Goal: Task Accomplishment & Management: Manage account settings

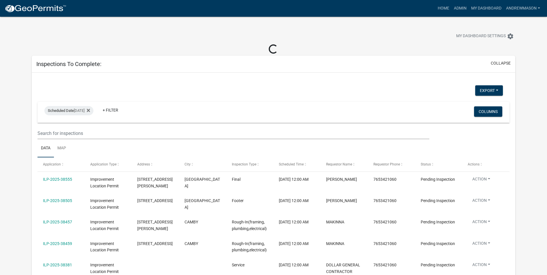
select select "3: 100"
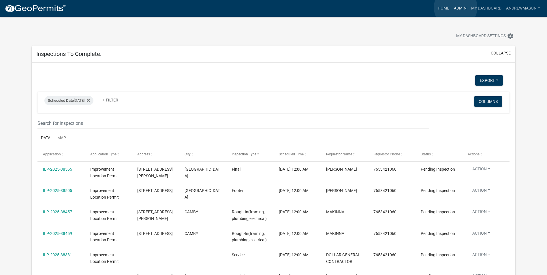
click at [455, 7] on link "Admin" at bounding box center [459, 8] width 17 height 11
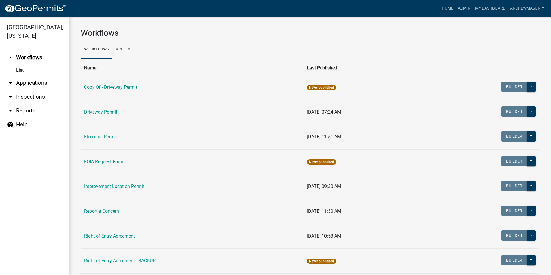
click at [23, 82] on link "arrow_drop_down Applications" at bounding box center [34, 83] width 69 height 14
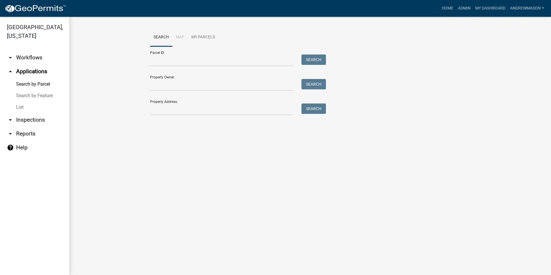
click at [18, 107] on link "List" at bounding box center [34, 107] width 69 height 12
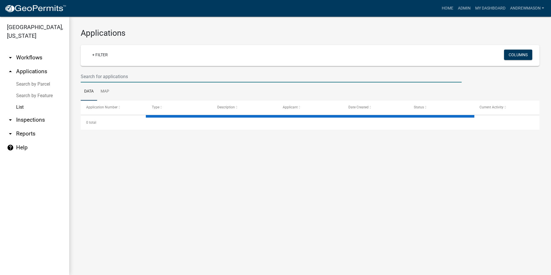
click at [100, 79] on input "text" at bounding box center [271, 77] width 381 height 12
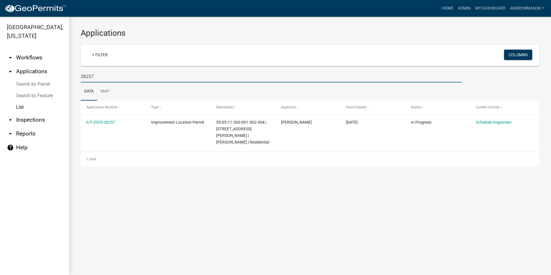
type input "38257"
click at [96, 122] on link "ILP-2025-38257" at bounding box center [100, 122] width 29 height 5
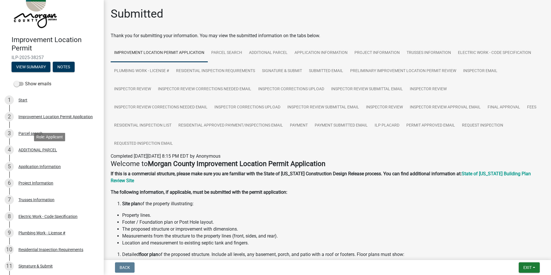
scroll to position [29, 0]
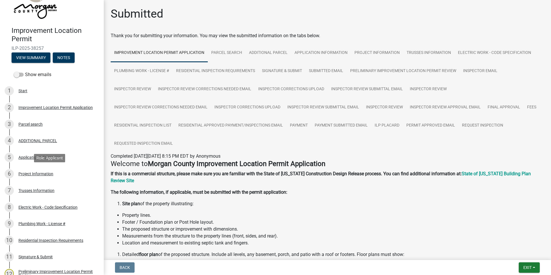
click at [39, 172] on div "Project Information" at bounding box center [35, 174] width 35 height 4
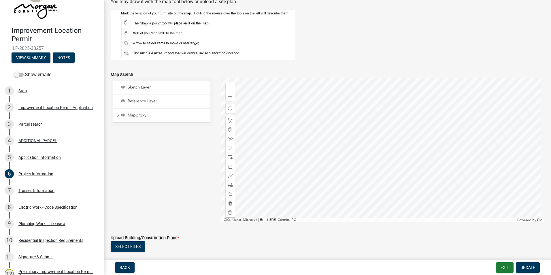
scroll to position [934, 0]
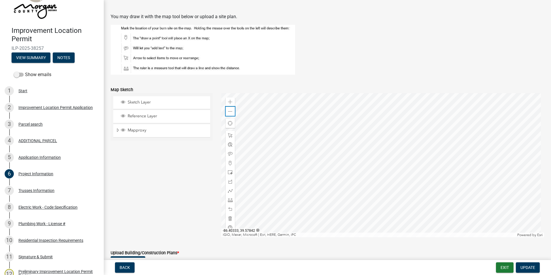
click at [228, 112] on span at bounding box center [230, 111] width 5 height 5
click at [417, 169] on div at bounding box center [382, 165] width 323 height 144
click at [228, 102] on span at bounding box center [230, 102] width 5 height 5
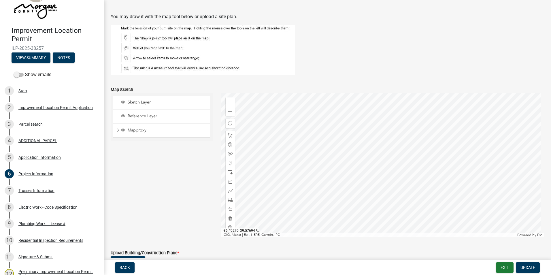
click at [338, 168] on div at bounding box center [382, 165] width 323 height 144
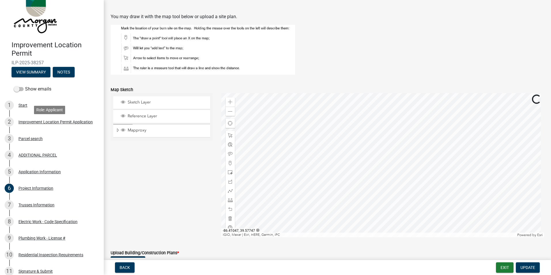
scroll to position [0, 0]
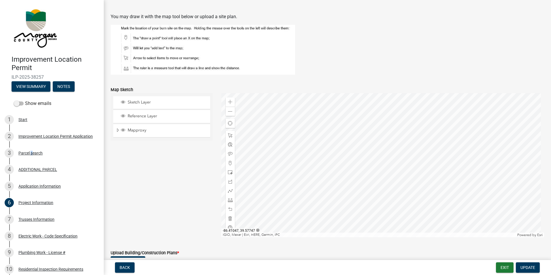
click at [30, 153] on div "Parcel search" at bounding box center [30, 153] width 24 height 4
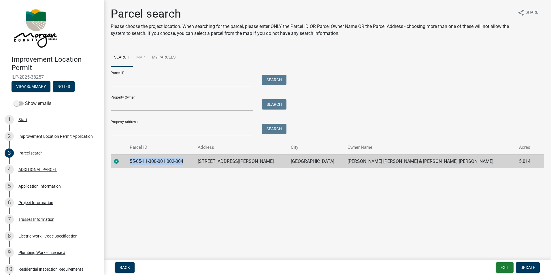
drag, startPoint x: 189, startPoint y: 160, endPoint x: 131, endPoint y: 165, distance: 58.4
click at [131, 165] on td "55-05-11-300-001.002-004" at bounding box center [160, 161] width 68 height 14
drag, startPoint x: 131, startPoint y: 165, endPoint x: 141, endPoint y: 161, distance: 10.7
copy td "55-05-11-300-001.002-004"
click at [501, 267] on button "Exit" at bounding box center [505, 267] width 18 height 10
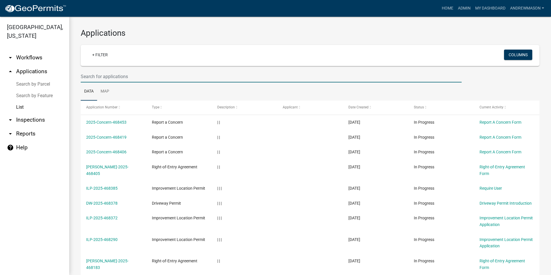
click at [89, 78] on input "text" at bounding box center [271, 77] width 381 height 12
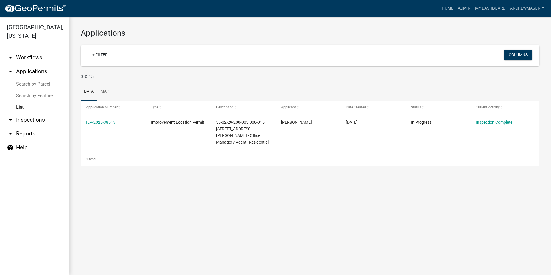
type input "38515"
click at [101, 122] on link "ILP-2025-38515" at bounding box center [100, 122] width 29 height 5
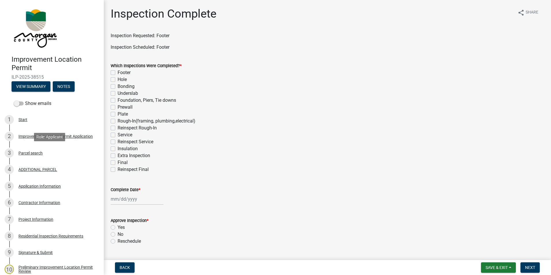
click at [22, 152] on div "Parcel search" at bounding box center [30, 153] width 24 height 4
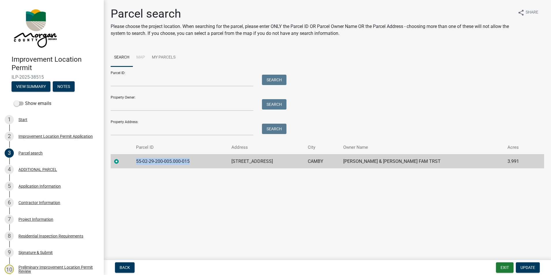
drag, startPoint x: 193, startPoint y: 162, endPoint x: 138, endPoint y: 162, distance: 54.7
click at [138, 162] on td "55-02-29-200-005.000-015" at bounding box center [180, 161] width 95 height 14
drag, startPoint x: 138, startPoint y: 162, endPoint x: 141, endPoint y: 161, distance: 3.4
copy td "55-02-29-200-005.000-015"
click at [501, 266] on button "Exit" at bounding box center [505, 267] width 18 height 10
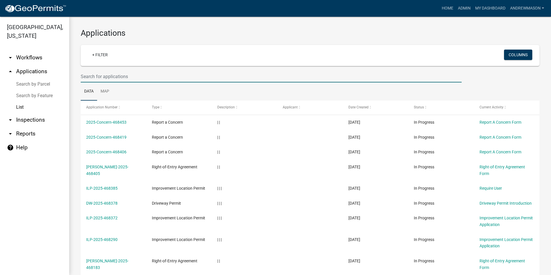
click at [92, 78] on input "text" at bounding box center [271, 77] width 381 height 12
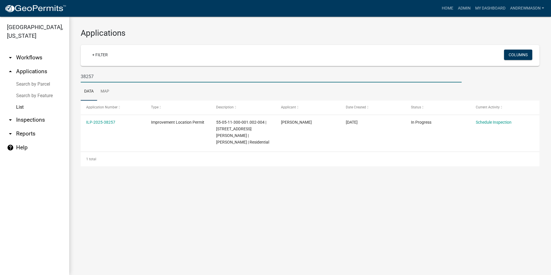
type input "38257"
click at [98, 122] on link "ILP-2025-38257" at bounding box center [100, 122] width 29 height 5
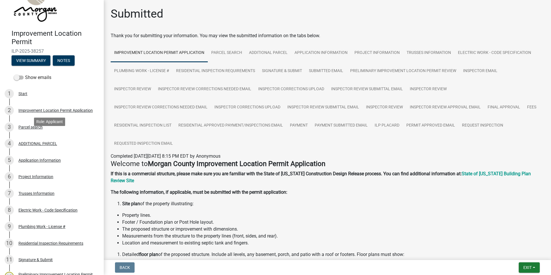
scroll to position [29, 0]
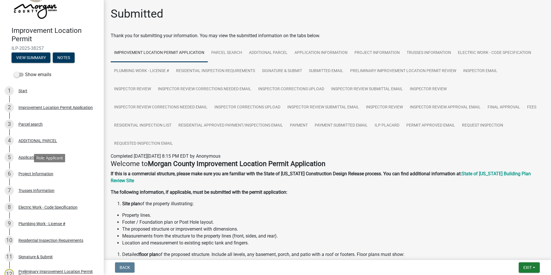
click at [43, 174] on div "Project Information" at bounding box center [35, 174] width 35 height 4
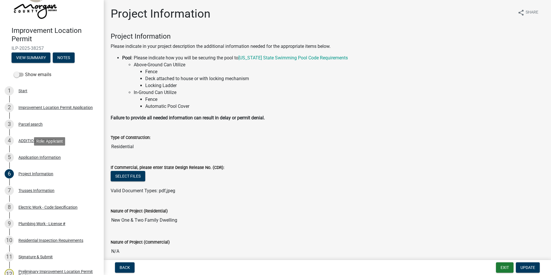
click at [34, 158] on div "Application Information" at bounding box center [39, 157] width 42 height 4
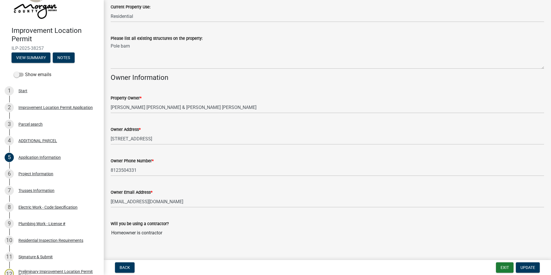
scroll to position [225, 0]
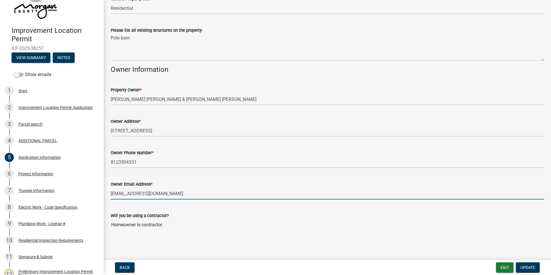
drag, startPoint x: 169, startPoint y: 194, endPoint x: 111, endPoint y: 195, distance: 58.5
click at [111, 195] on input "[EMAIL_ADDRESS][DOMAIN_NAME]" at bounding box center [327, 194] width 433 height 12
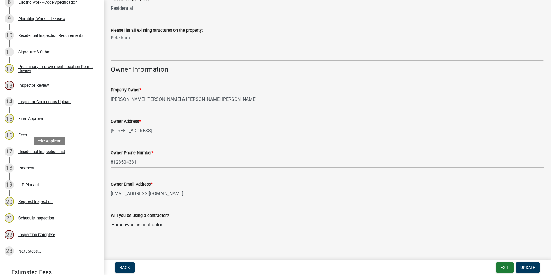
scroll to position [259, 0]
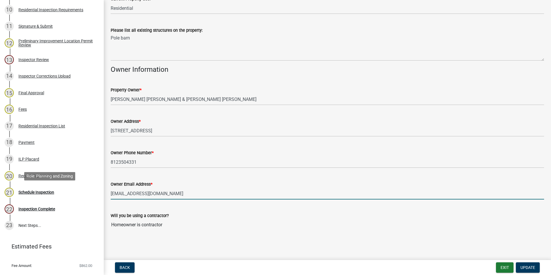
click at [48, 191] on div "Schedule Inspection" at bounding box center [36, 192] width 36 height 4
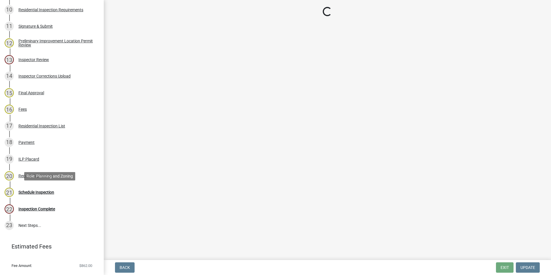
scroll to position [0, 0]
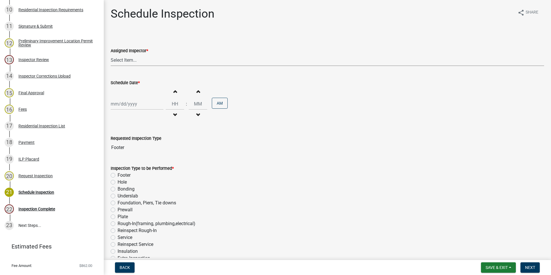
click at [128, 61] on select "Select Item... [PERSON_NAME] ([PERSON_NAME]) AndrewMason ([PERSON_NAME])" at bounding box center [327, 60] width 433 height 12
select select "47d75678-cf87-418f-879d-88d5340f2bcb"
click at [111, 54] on select "Select Item... [PERSON_NAME] ([PERSON_NAME]) AndrewMason ([PERSON_NAME])" at bounding box center [327, 60] width 433 height 12
click at [130, 104] on div at bounding box center [137, 104] width 53 height 12
select select "8"
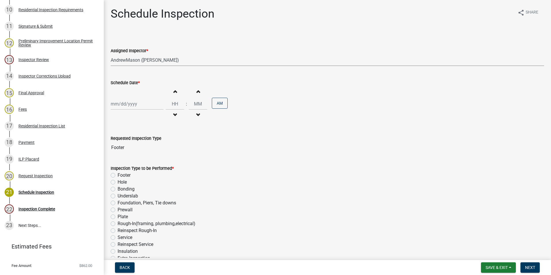
select select "2025"
click at [116, 169] on div "25" at bounding box center [116, 171] width 9 height 9
type input "[DATE]"
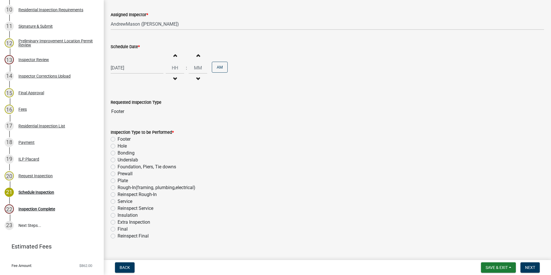
scroll to position [46, 0]
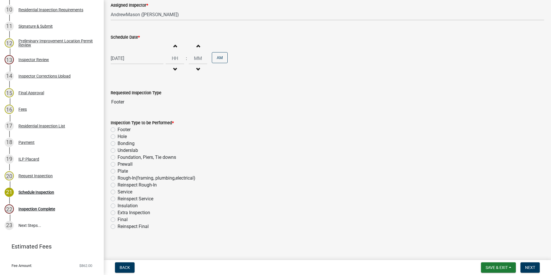
click at [118, 128] on label "Footer" at bounding box center [124, 129] width 13 height 7
click at [118, 128] on input "Footer" at bounding box center [120, 128] width 4 height 4
radio input "true"
click at [532, 264] on button "Next" at bounding box center [529, 267] width 19 height 10
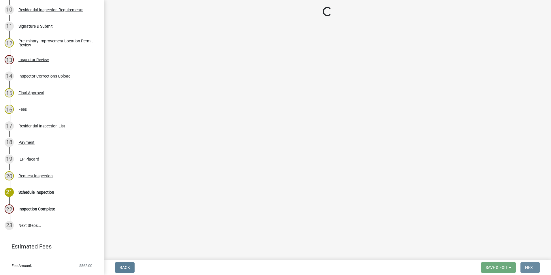
scroll to position [0, 0]
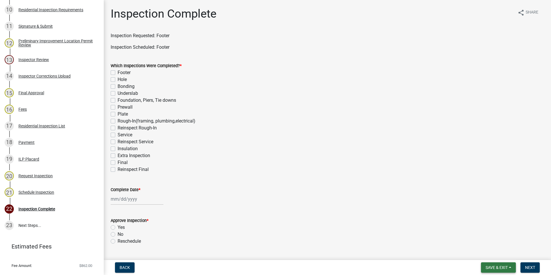
click at [489, 267] on span "Save & Exit" at bounding box center [496, 267] width 22 height 5
click at [486, 250] on button "Save & Exit" at bounding box center [493, 252] width 46 height 14
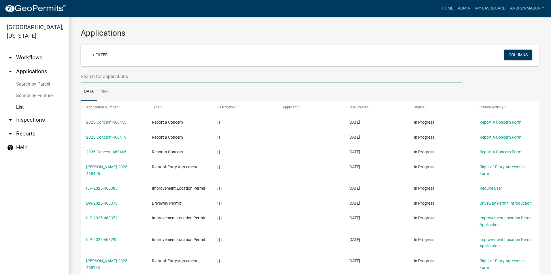
click at [130, 77] on input "text" at bounding box center [271, 77] width 381 height 12
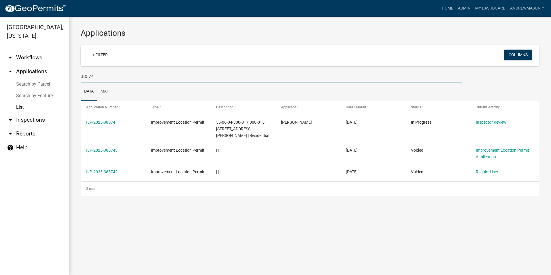
type input "38574"
click at [100, 121] on link "ILP-2025-38574" at bounding box center [100, 122] width 29 height 5
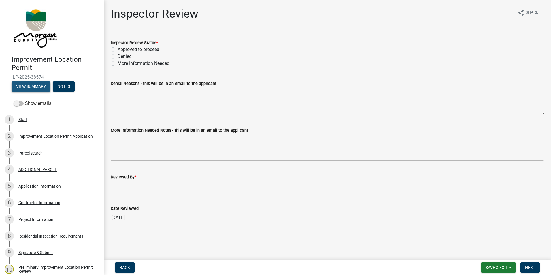
click at [41, 87] on button "View Summary" at bounding box center [31, 86] width 39 height 10
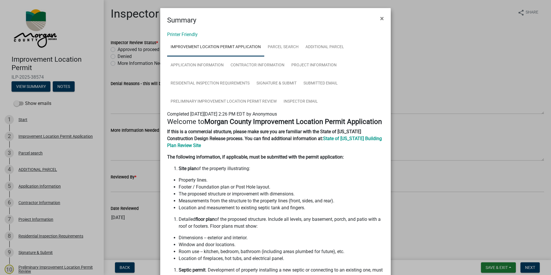
click at [380, 19] on span "×" at bounding box center [382, 18] width 4 height 8
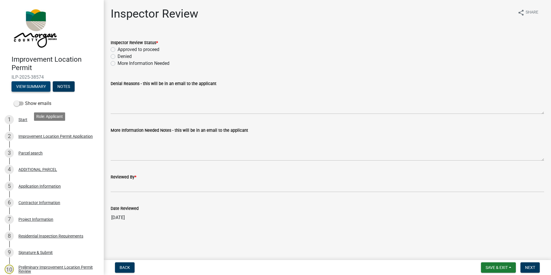
scroll to position [29, 0]
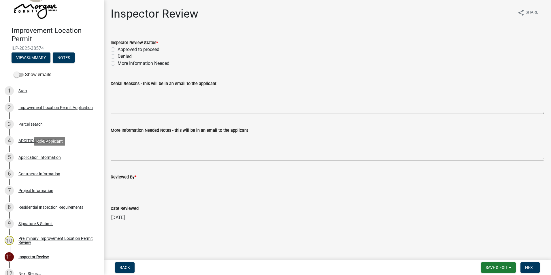
click at [53, 158] on div "Application Information" at bounding box center [39, 157] width 42 height 4
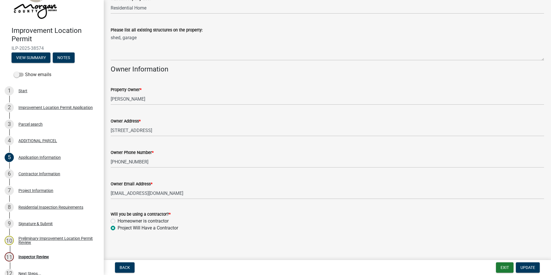
scroll to position [238, 0]
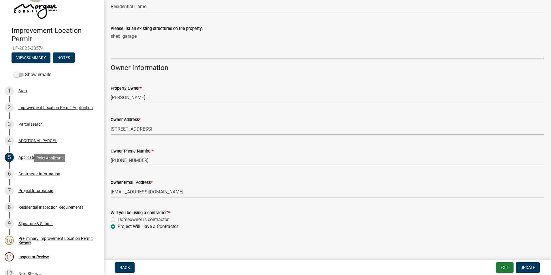
click at [46, 173] on div "Contractor Information" at bounding box center [39, 174] width 42 height 4
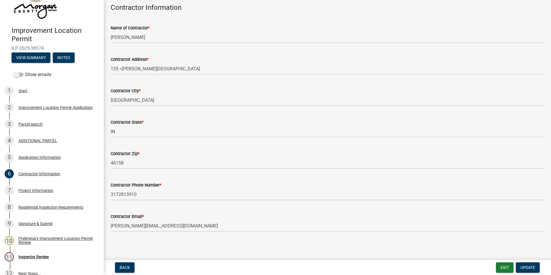
scroll to position [30, 0]
click at [48, 192] on div "Project Information" at bounding box center [35, 190] width 35 height 4
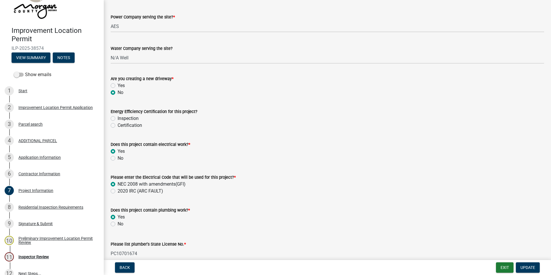
scroll to position [634, 0]
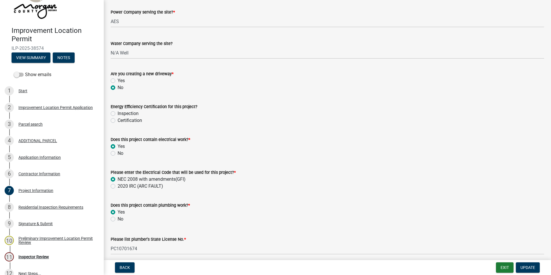
click at [118, 113] on label "Inspection" at bounding box center [128, 113] width 21 height 7
click at [118, 113] on input "Inspection" at bounding box center [120, 112] width 4 height 4
radio input "true"
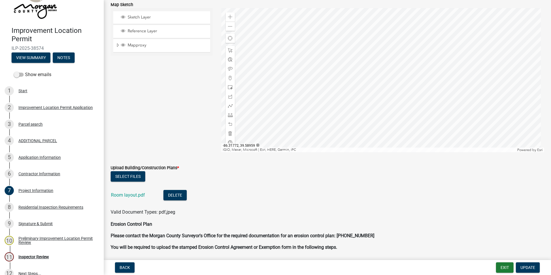
scroll to position [1152, 0]
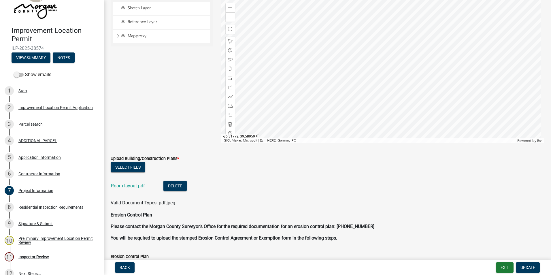
click at [126, 187] on link "Room layout.pdf" at bounding box center [128, 185] width 34 height 5
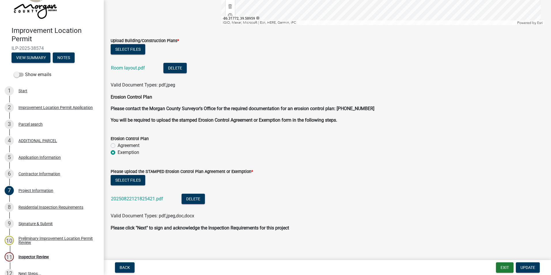
scroll to position [1271, 0]
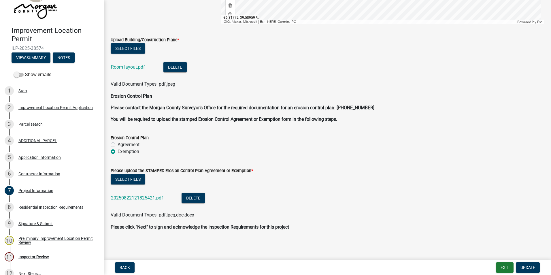
click at [145, 200] on link "20250822121825421.pdf" at bounding box center [137, 197] width 52 height 5
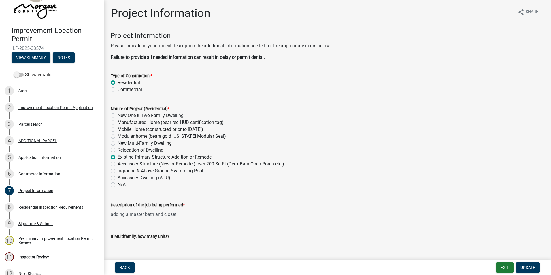
scroll to position [0, 0]
click at [34, 157] on div "Application Information" at bounding box center [39, 157] width 42 height 4
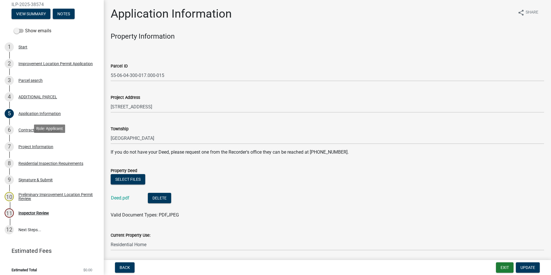
scroll to position [76, 0]
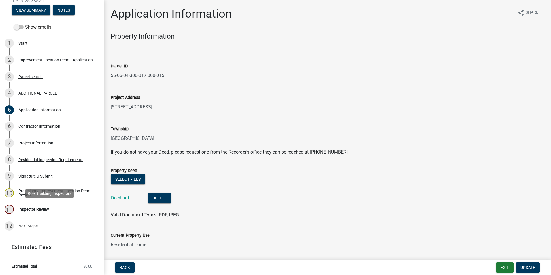
click at [43, 209] on div "Inspector Review" at bounding box center [33, 209] width 31 height 4
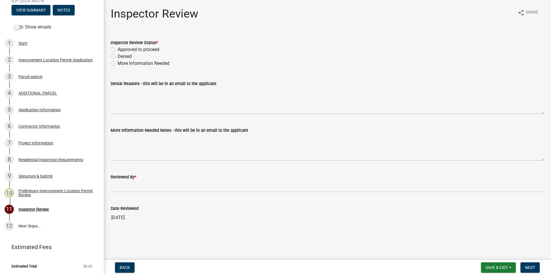
click at [118, 50] on label "Approved to proceed" at bounding box center [139, 49] width 42 height 7
click at [118, 50] on input "Approved to proceed" at bounding box center [120, 48] width 4 height 4
radio input "true"
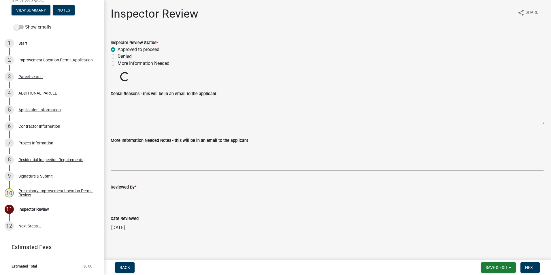
drag, startPoint x: 117, startPoint y: 197, endPoint x: 116, endPoint y: 194, distance: 2.9
click at [117, 197] on input "Reviewed By *" at bounding box center [327, 196] width 433 height 12
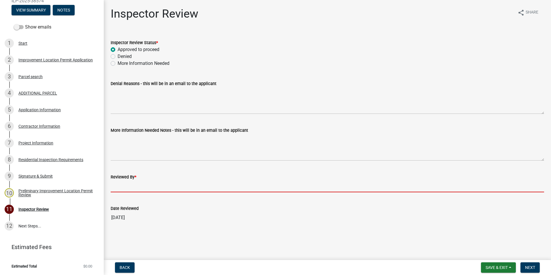
type input "AFM"
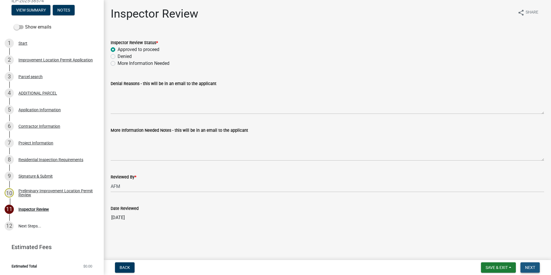
click at [525, 265] on span "Next" at bounding box center [530, 267] width 10 height 5
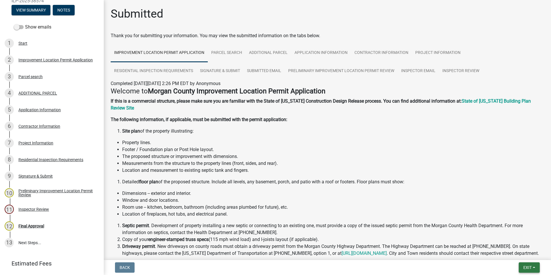
click at [525, 264] on button "Exit" at bounding box center [529, 267] width 21 height 10
click at [519, 252] on button "Save & Exit" at bounding box center [517, 252] width 46 height 14
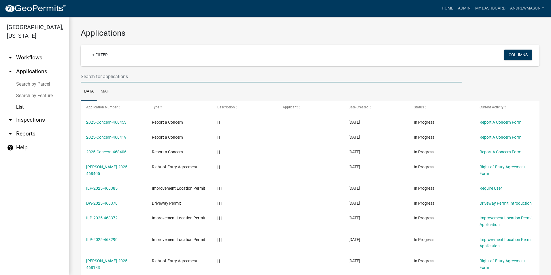
click at [117, 78] on input "text" at bounding box center [271, 77] width 381 height 12
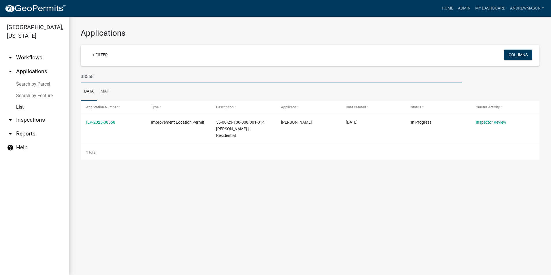
type input "38568"
click at [107, 123] on link "ILP-2025-38568" at bounding box center [100, 122] width 29 height 5
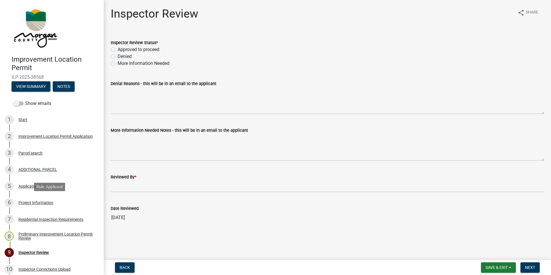
click at [41, 203] on div "Project Information" at bounding box center [35, 203] width 35 height 4
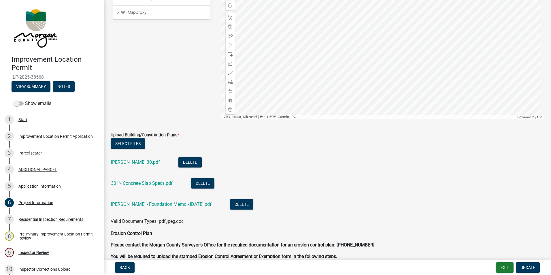
scroll to position [1066, 0]
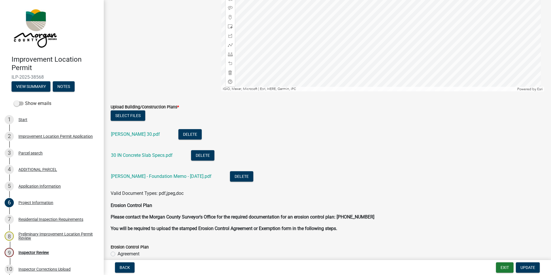
click at [149, 175] on link "[PERSON_NAME] - Foundation Memo - [DATE].pdf" at bounding box center [161, 175] width 101 height 5
click at [137, 156] on link "30 IN Concrete Slab Specs.pdf" at bounding box center [142, 154] width 62 height 5
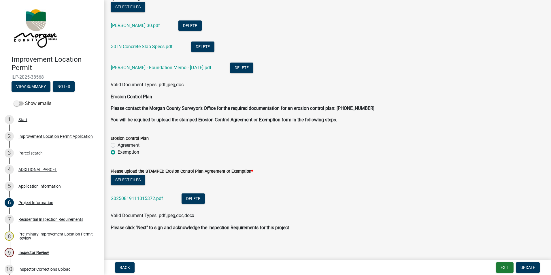
scroll to position [1175, 0]
click at [136, 199] on link "20250819111015372.pdf" at bounding box center [137, 197] width 52 height 5
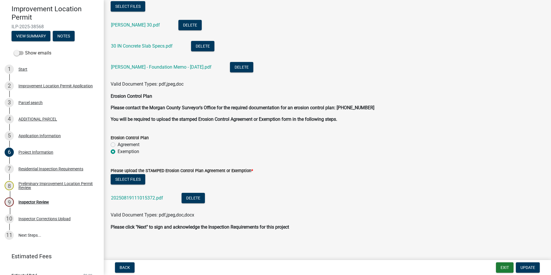
scroll to position [60, 0]
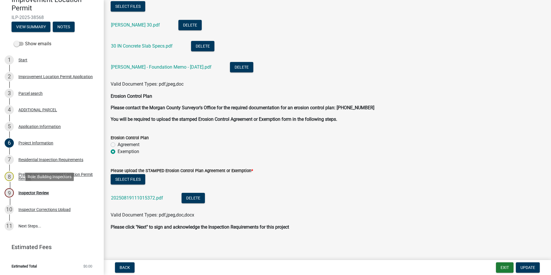
click at [39, 193] on div "Inspector Review" at bounding box center [33, 193] width 31 height 4
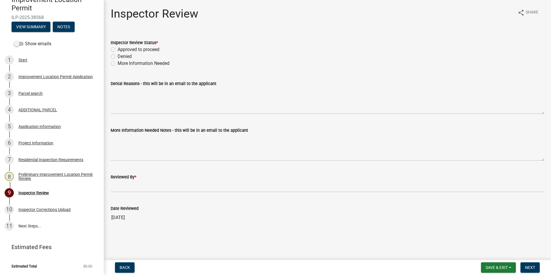
click at [118, 50] on label "Approved to proceed" at bounding box center [139, 49] width 42 height 7
click at [118, 50] on input "Approved to proceed" at bounding box center [120, 48] width 4 height 4
radio input "true"
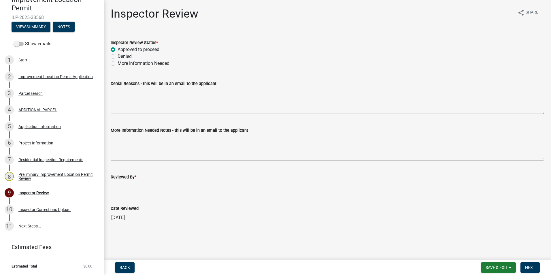
click at [117, 197] on wm-data-entity-input-list "Inspector Review Status * Approved to proceed Denied More Information Needed Ex…" at bounding box center [327, 130] width 433 height 196
type input "AFM"
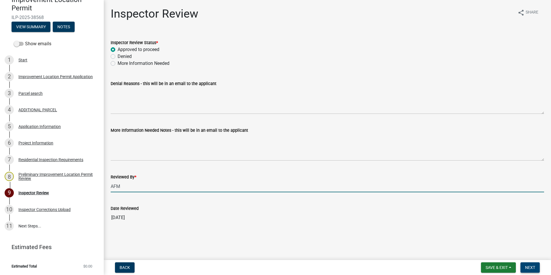
click at [528, 270] on button "Next" at bounding box center [529, 267] width 19 height 10
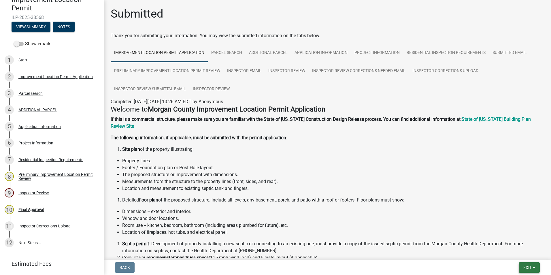
click at [525, 266] on span "Exit" at bounding box center [527, 267] width 8 height 5
click at [525, 265] on span "Exit" at bounding box center [527, 267] width 8 height 5
click at [518, 249] on button "Save & Exit" at bounding box center [517, 252] width 46 height 14
